Goal: Check status

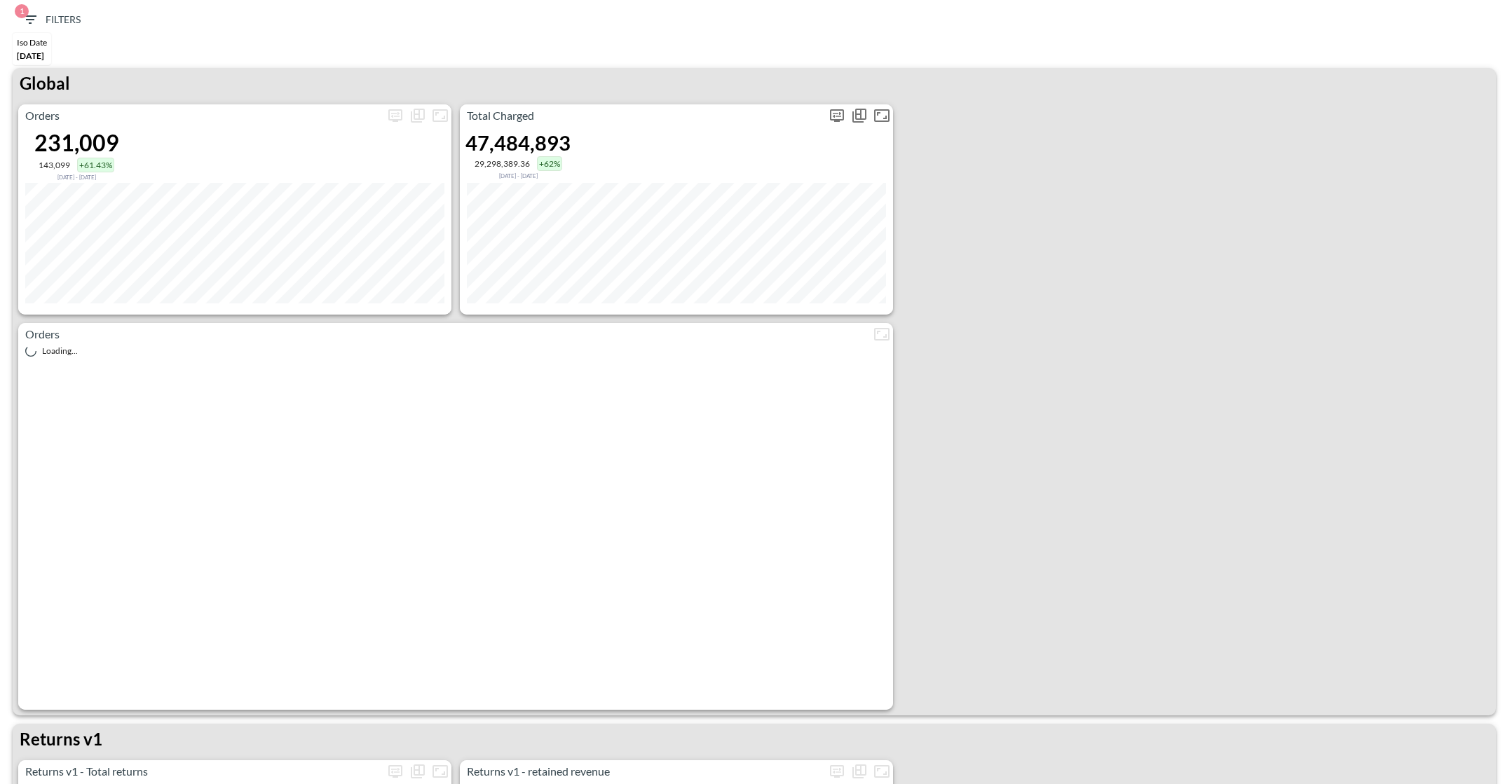
click at [840, 118] on icon "more" at bounding box center [837, 115] width 16 height 16
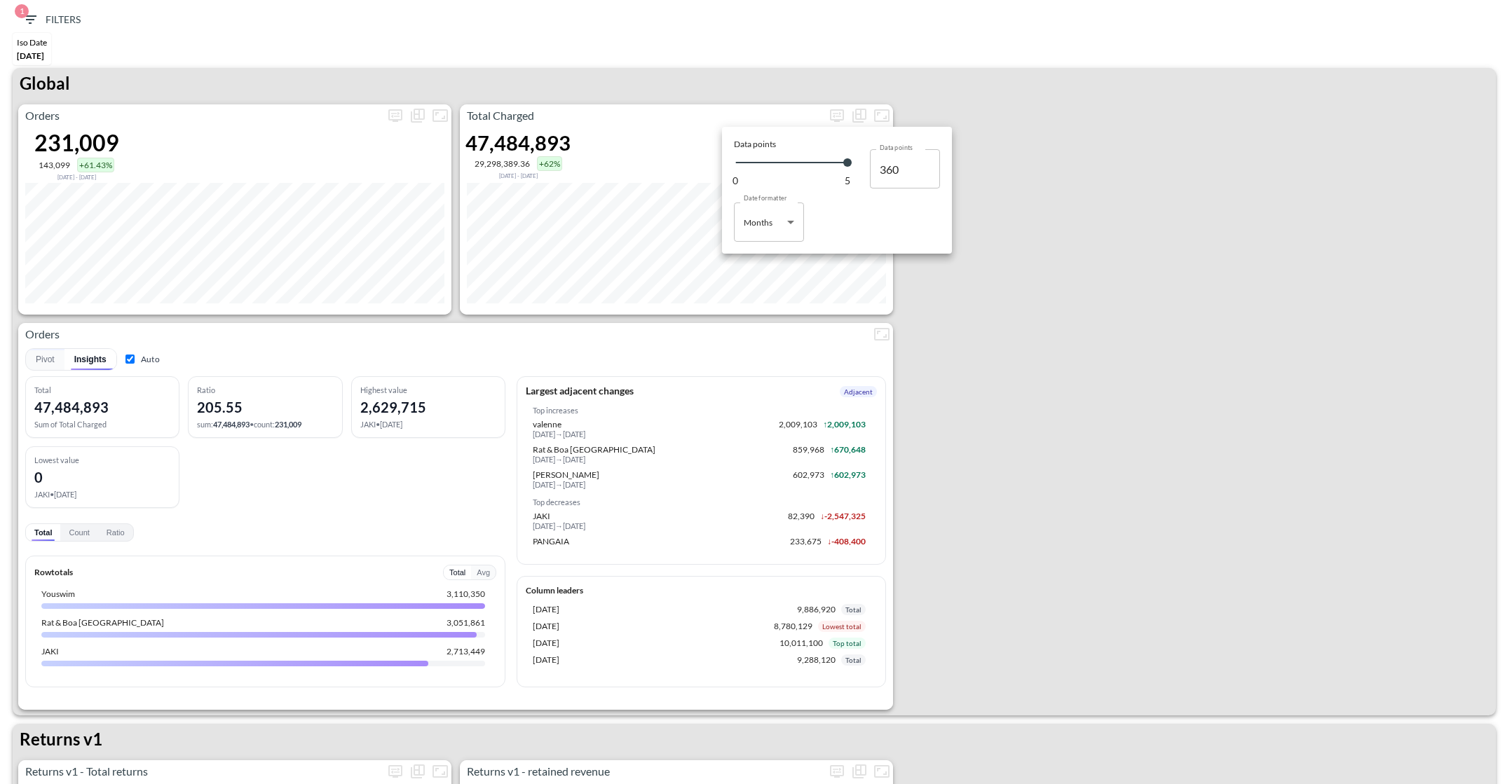
click at [752, 218] on body "BI.P.EYE, Interactive Analytics Dashboards 1 Filters Iso Date [DATE] Global Ord…" at bounding box center [756, 392] width 1512 height 784
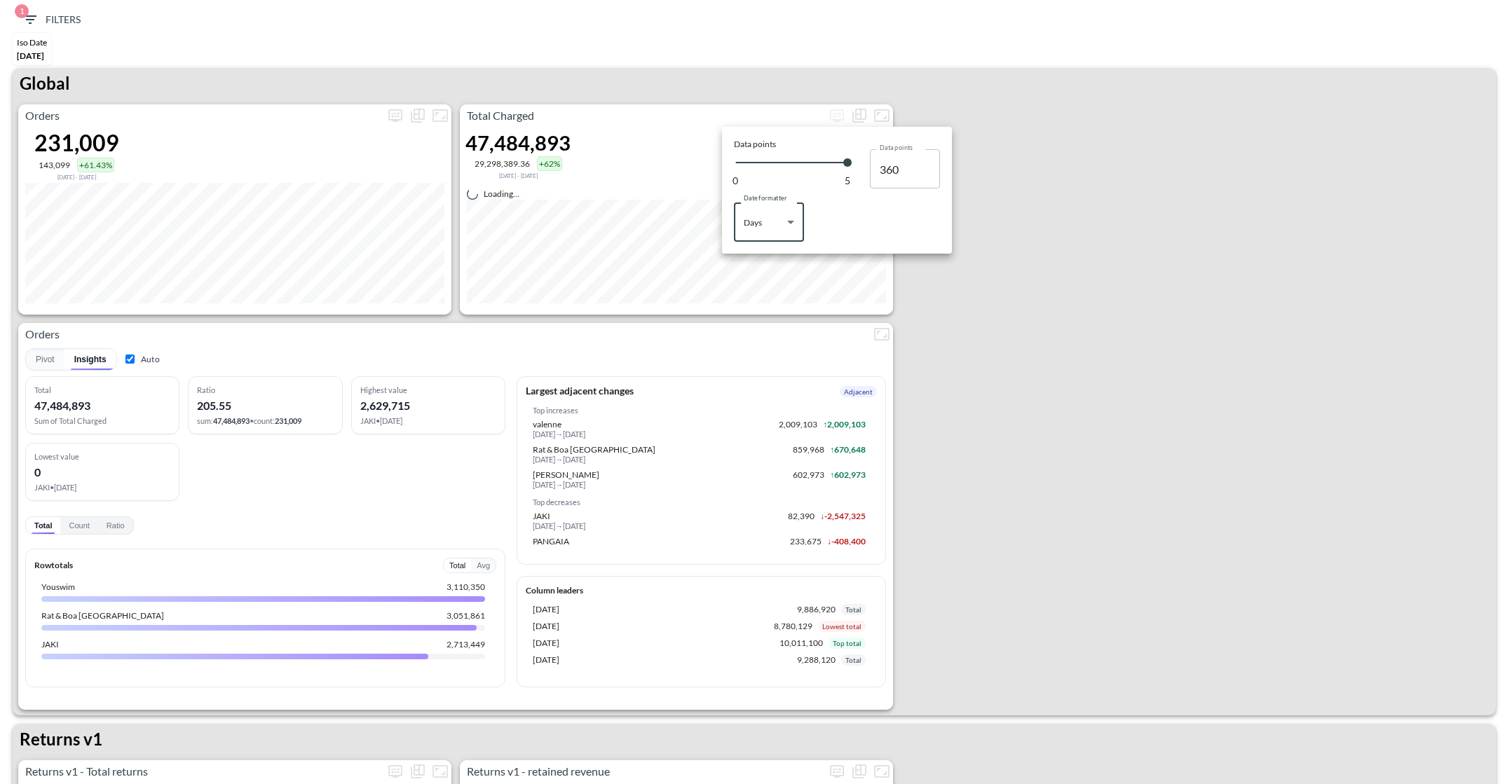
type input "Days"
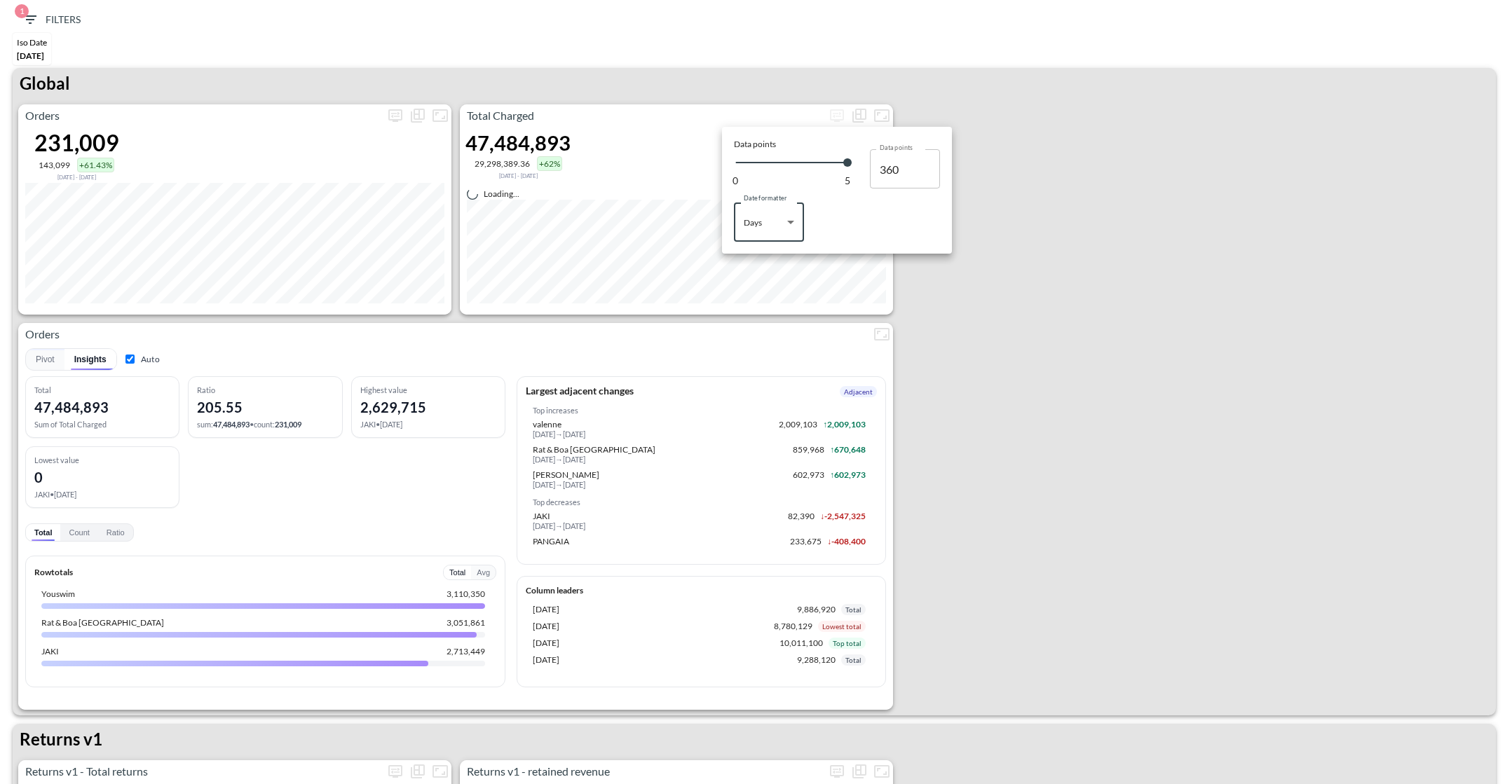
click at [1101, 309] on div at bounding box center [756, 392] width 1512 height 784
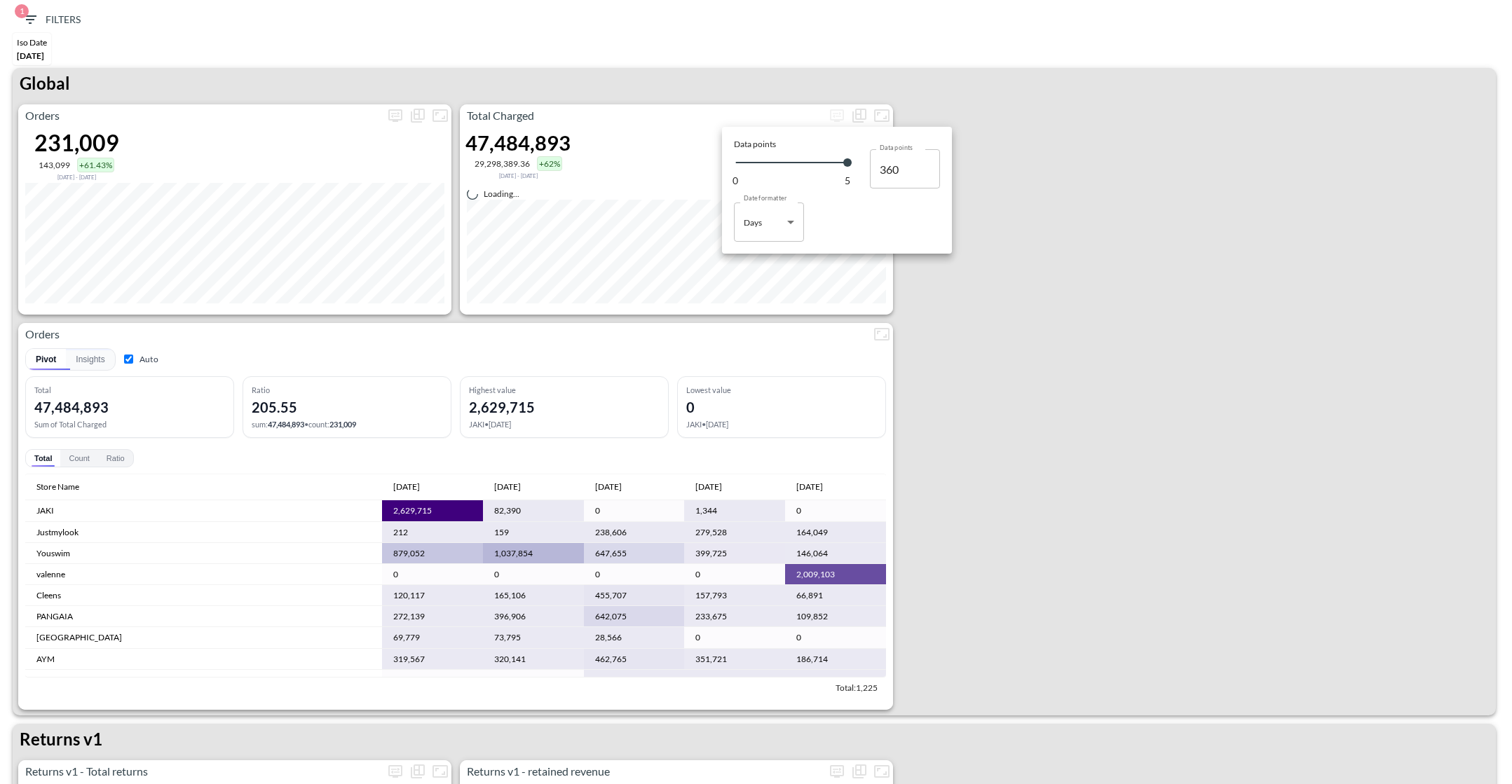
type input "145"
click at [978, 135] on div at bounding box center [756, 392] width 1512 height 784
